Goal: Register for event/course

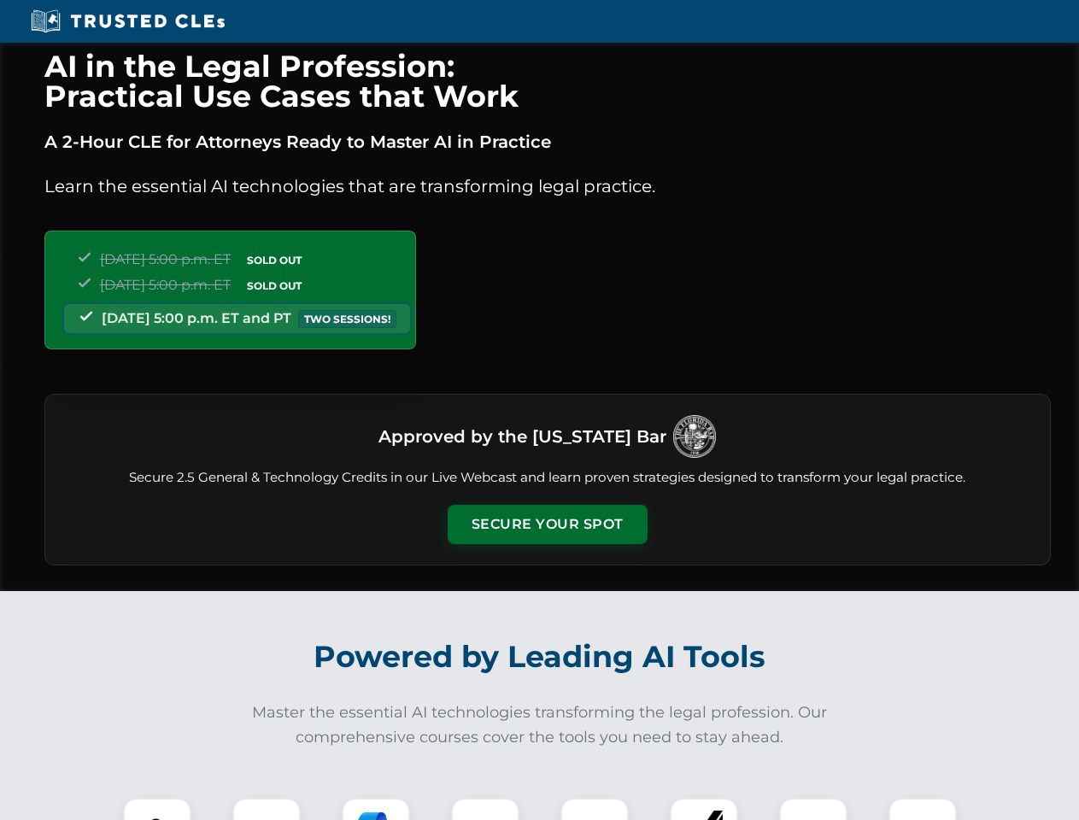
click at [547, 525] on button "Secure Your Spot" at bounding box center [548, 524] width 200 height 39
click at [157, 809] on img at bounding box center [157, 832] width 50 height 50
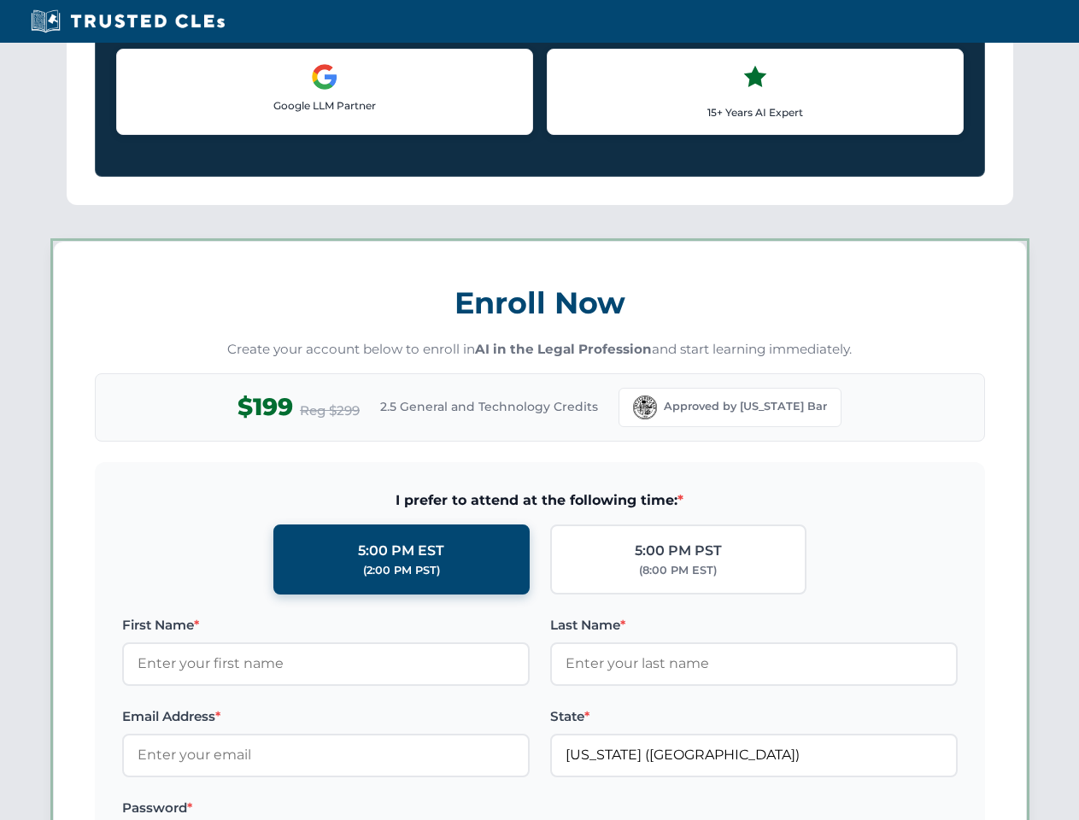
click at [376, 809] on label "Password *" at bounding box center [326, 808] width 408 height 21
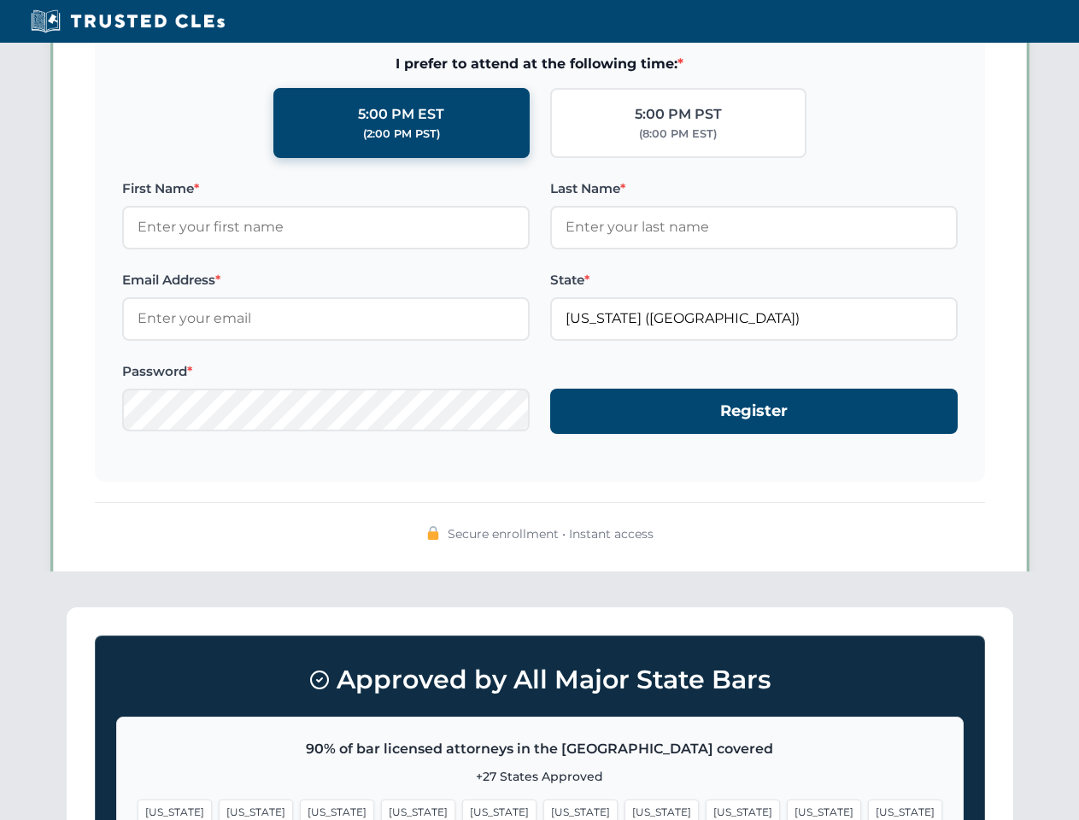
click at [787, 809] on span "[US_STATE]" at bounding box center [824, 812] width 74 height 25
